Goal: Task Accomplishment & Management: Manage account settings

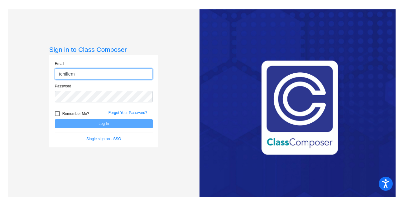
type input "tchillem"
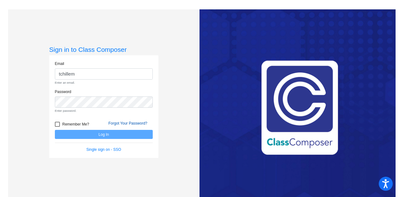
click at [125, 124] on link "Forgot Your Password?" at bounding box center [128, 123] width 39 height 4
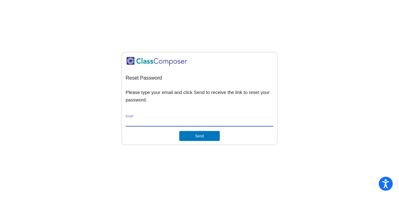
click at [157, 120] on input "Email *" at bounding box center [200, 122] width 148 height 6
type input "tchillem@hatboro-horsham.org"
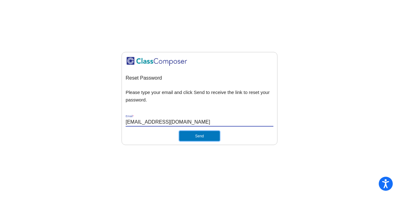
click at [206, 139] on button "Send" at bounding box center [199, 136] width 41 height 10
